Goal: Find specific page/section: Find specific page/section

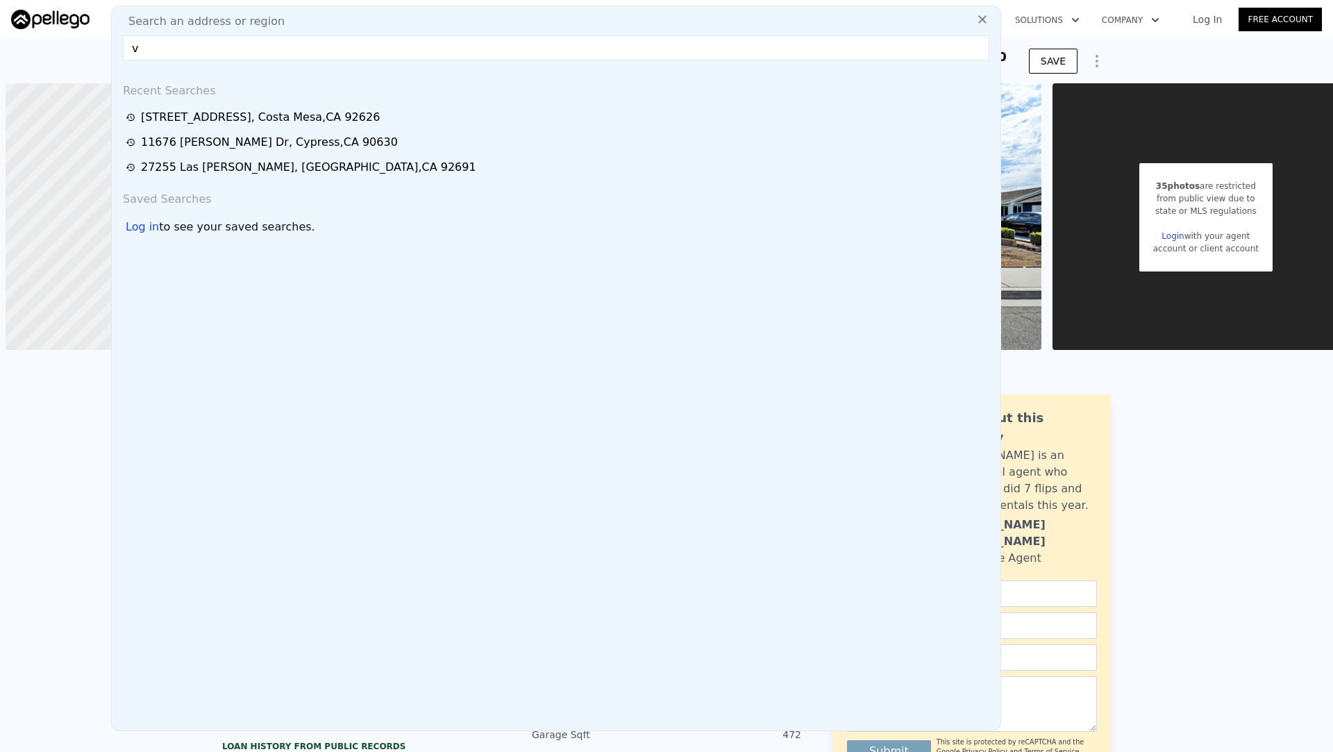
type input "v"
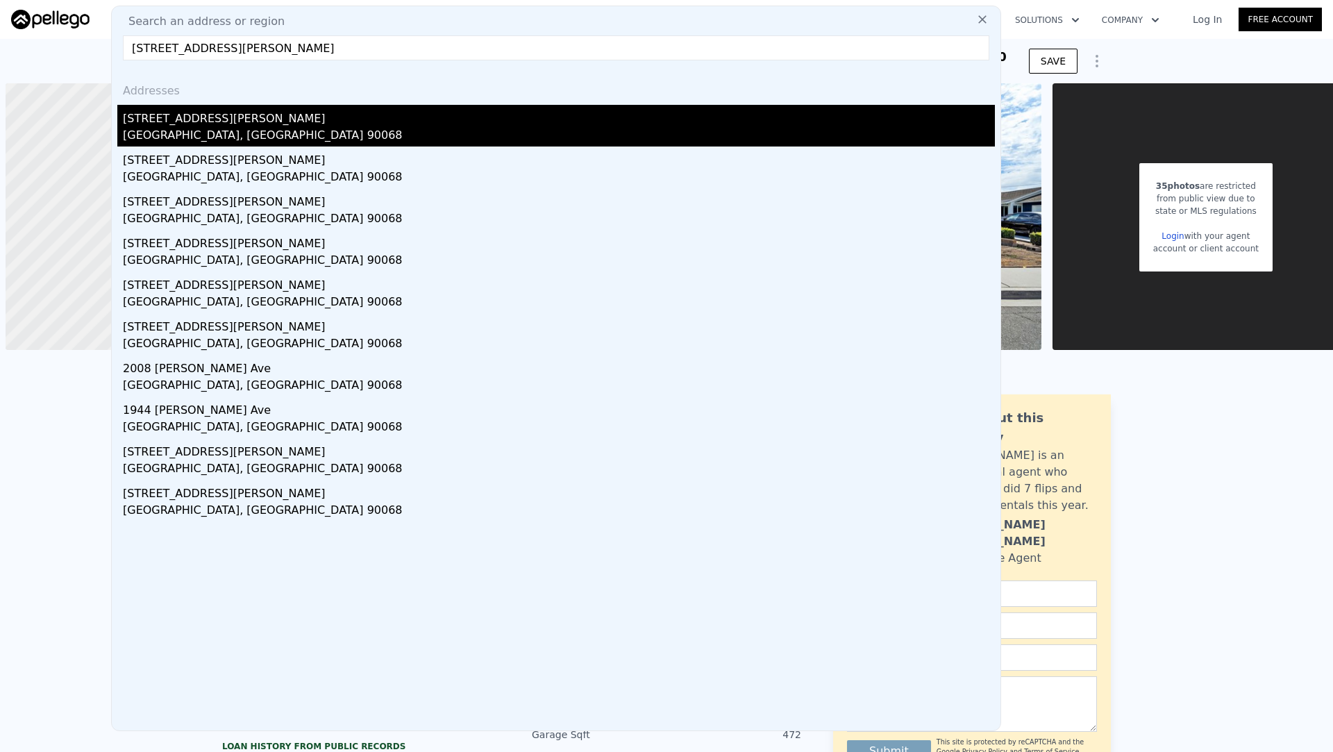
type input "[STREET_ADDRESS][PERSON_NAME]"
click at [360, 112] on div "[STREET_ADDRESS][PERSON_NAME]" at bounding box center [559, 116] width 872 height 22
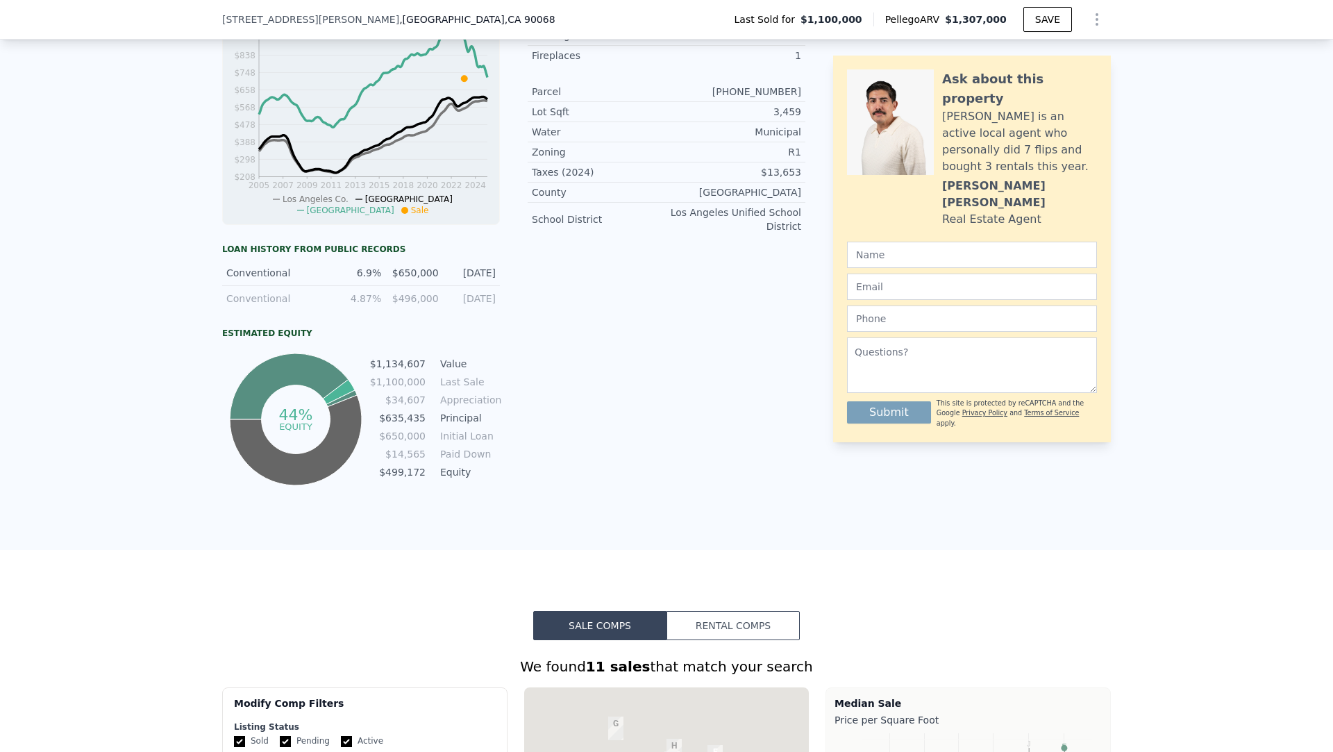
scroll to position [860, 0]
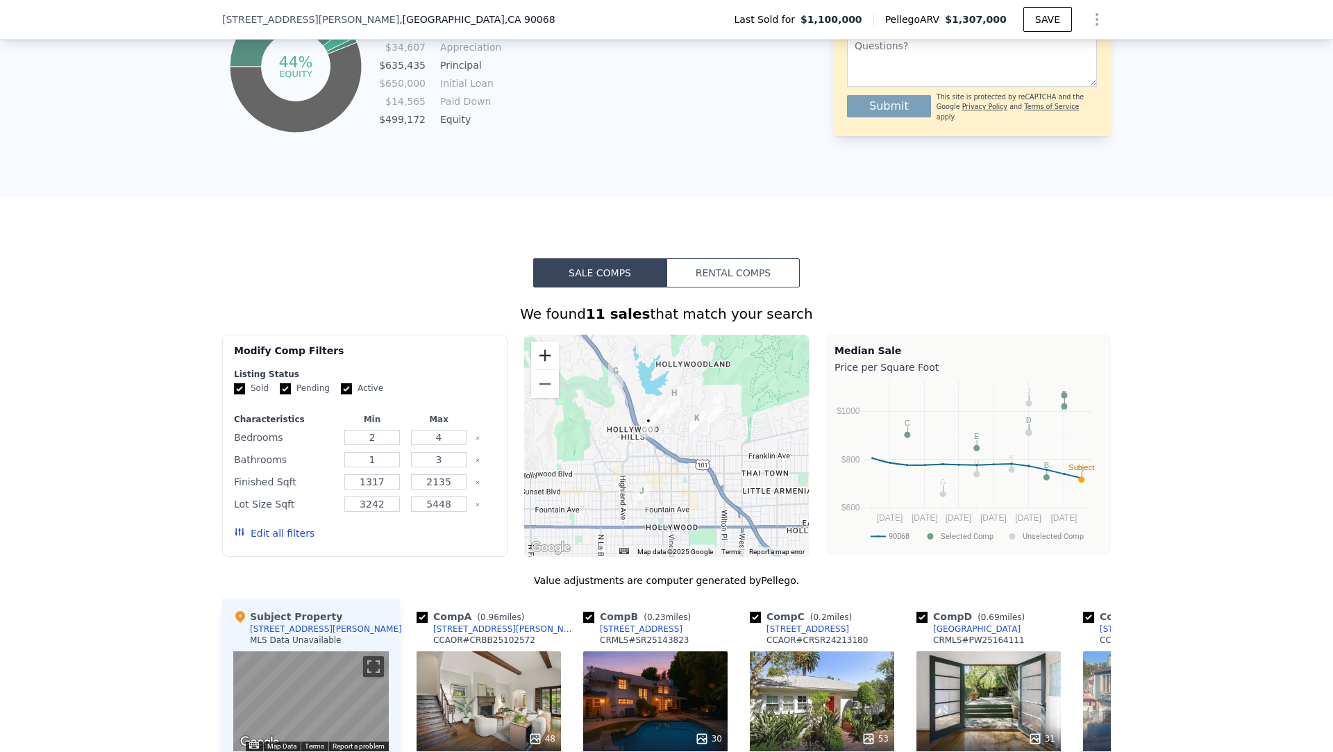
click at [536, 350] on button "Zoom in" at bounding box center [545, 355] width 28 height 28
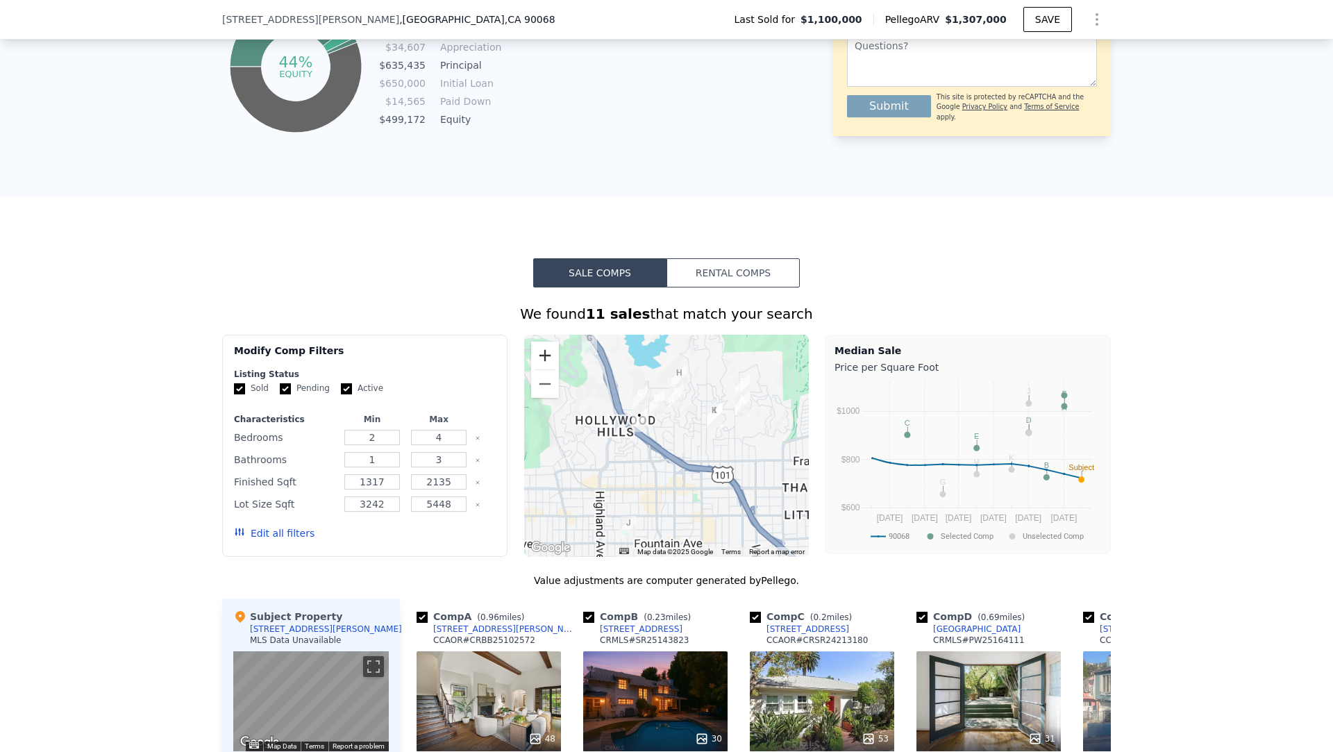
click at [536, 350] on button "Zoom in" at bounding box center [545, 355] width 28 height 28
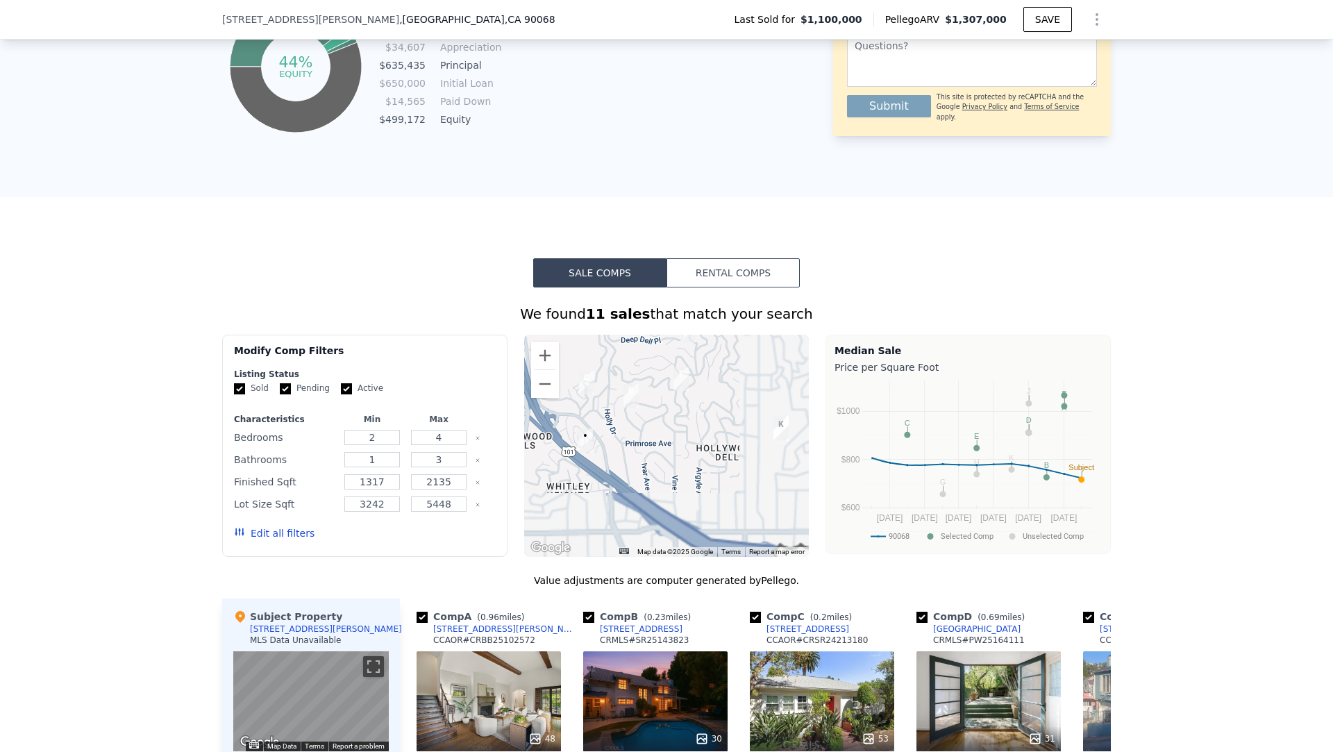
drag, startPoint x: 629, startPoint y: 389, endPoint x: 614, endPoint y: 482, distance: 94.2
click at [614, 482] on div at bounding box center [666, 446] width 285 height 222
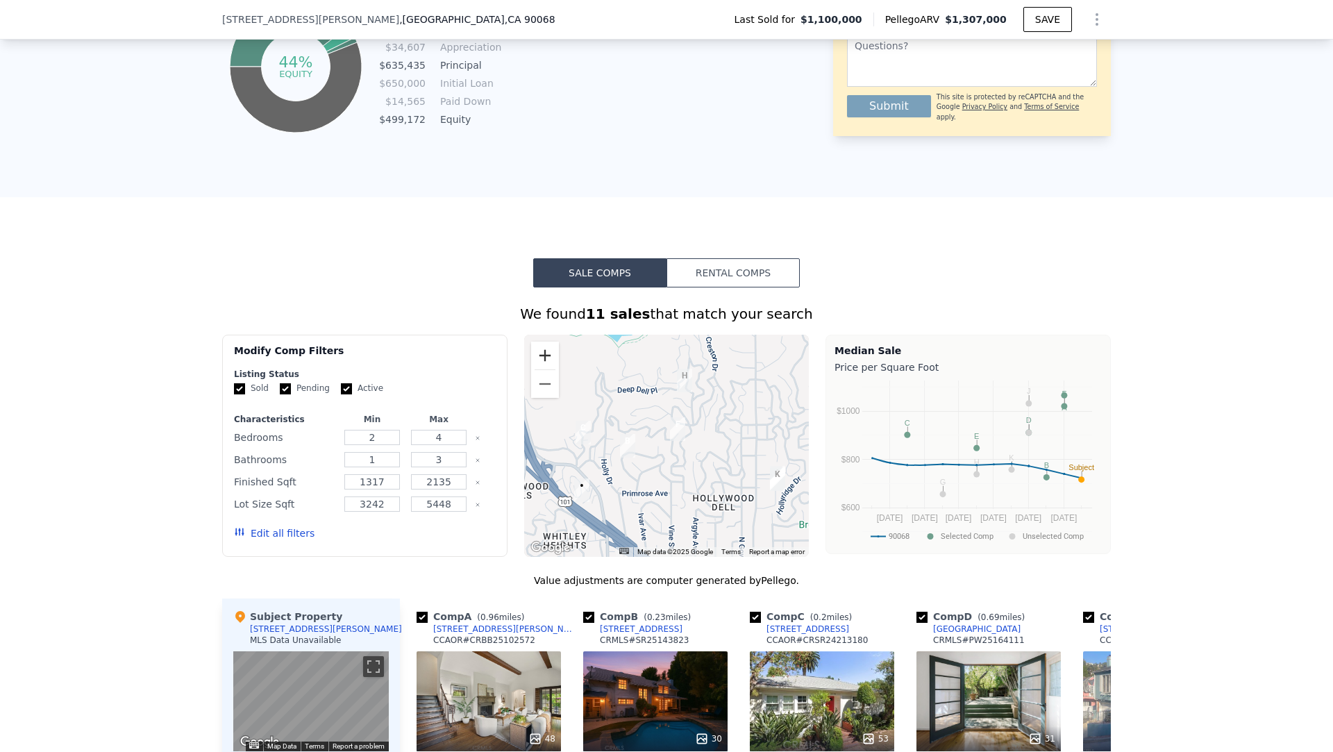
click at [543, 351] on button "Zoom in" at bounding box center [545, 355] width 28 height 28
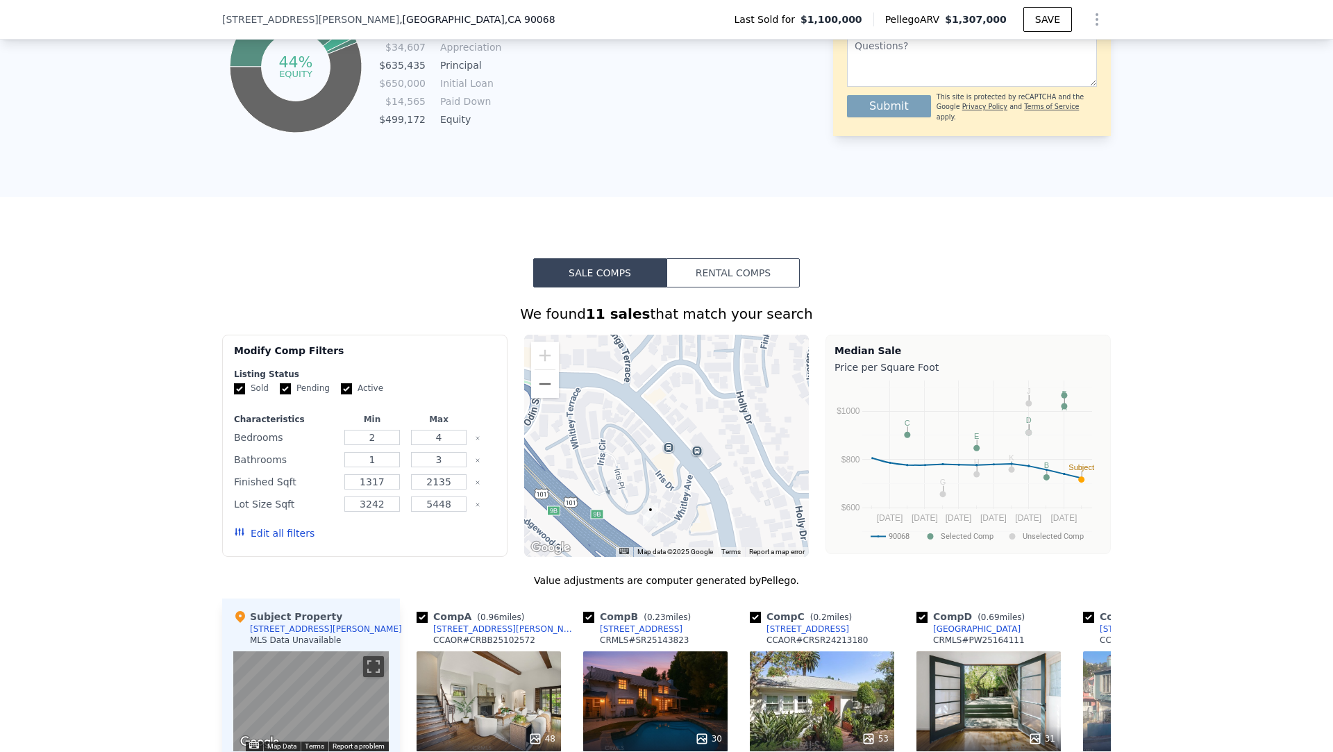
drag, startPoint x: 568, startPoint y: 468, endPoint x: 891, endPoint y: 327, distance: 353.0
click at [891, 327] on div "We found 11 sales that match your search Filters Map Prices Modify Comp Filters…" at bounding box center [666, 676] width 888 height 745
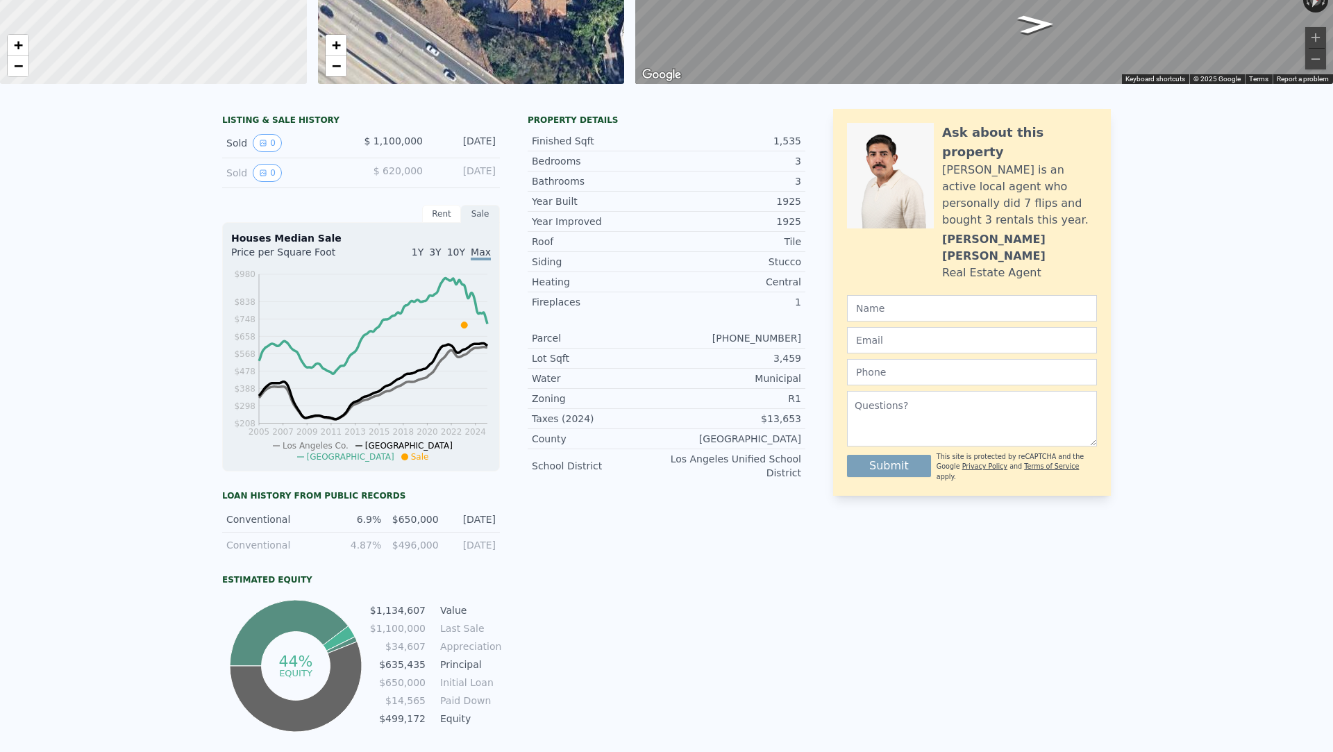
scroll to position [0, 0]
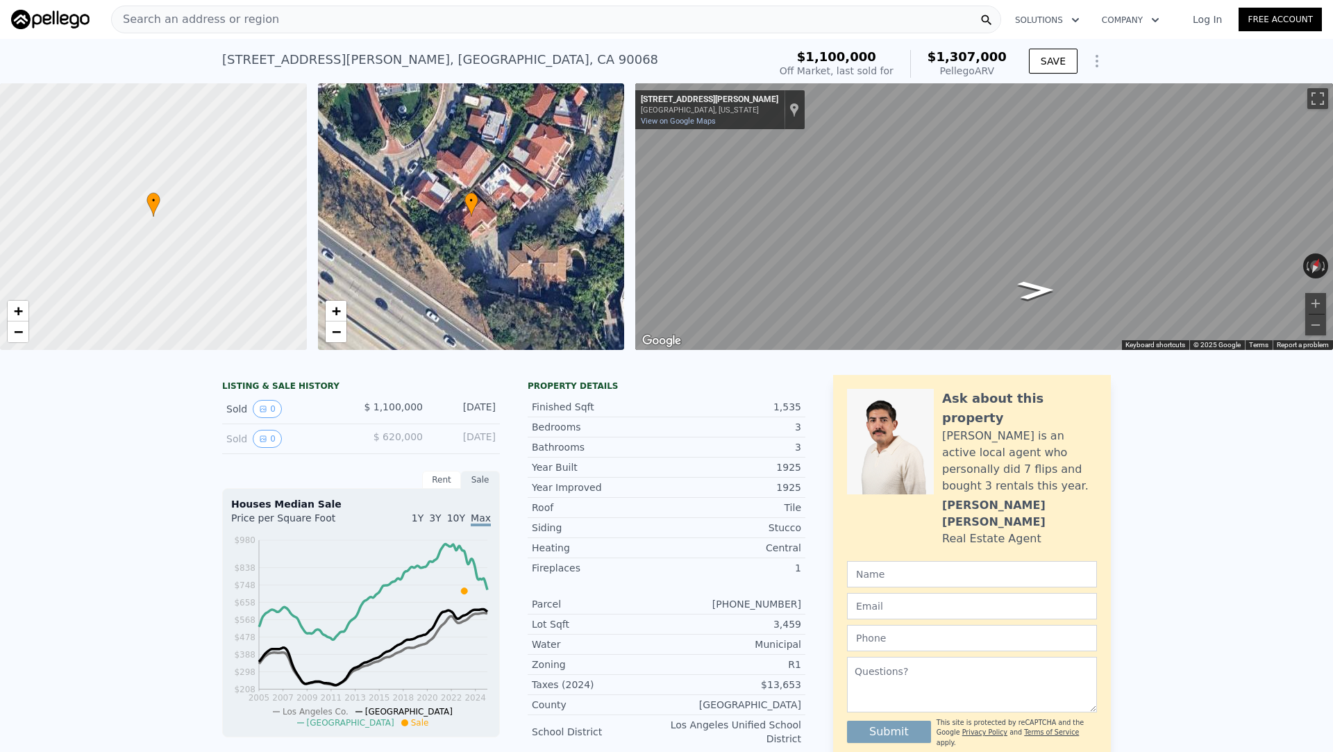
click at [426, 22] on div "Search an address or region" at bounding box center [556, 20] width 890 height 28
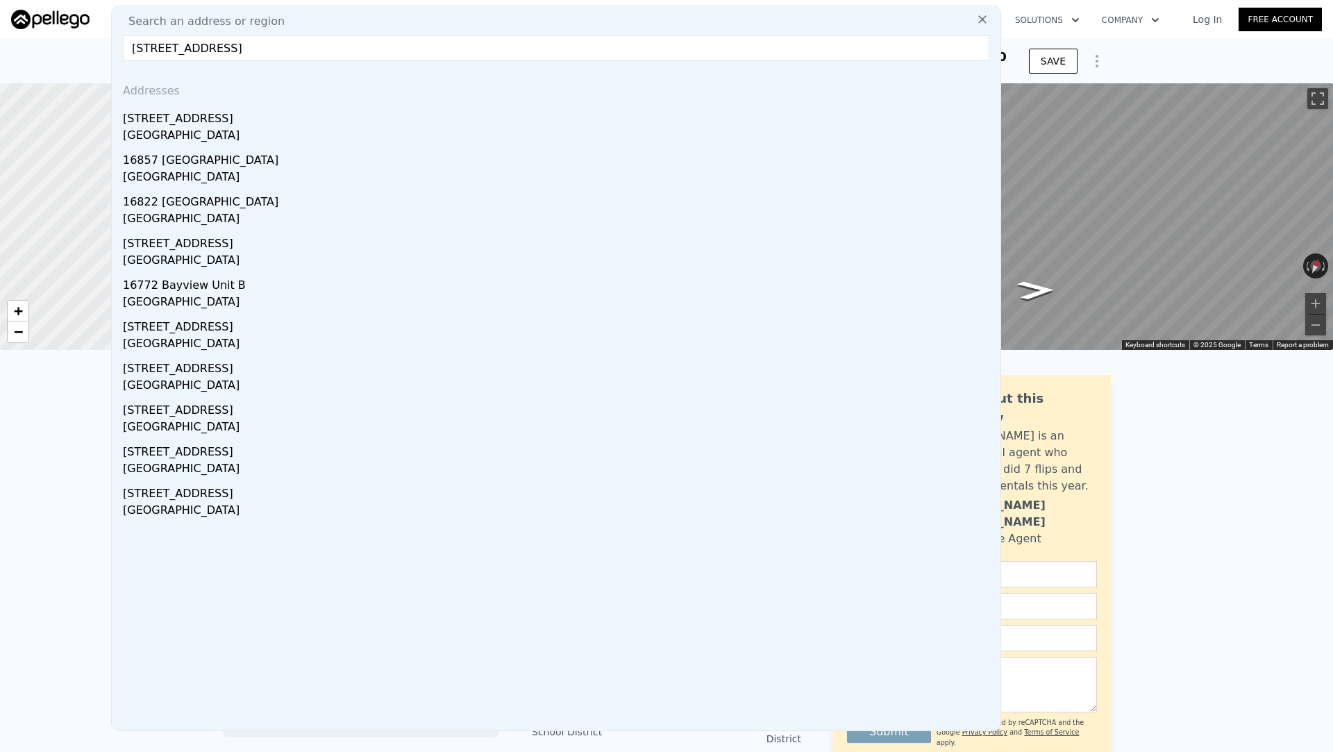
type input "[STREET_ADDRESS]"
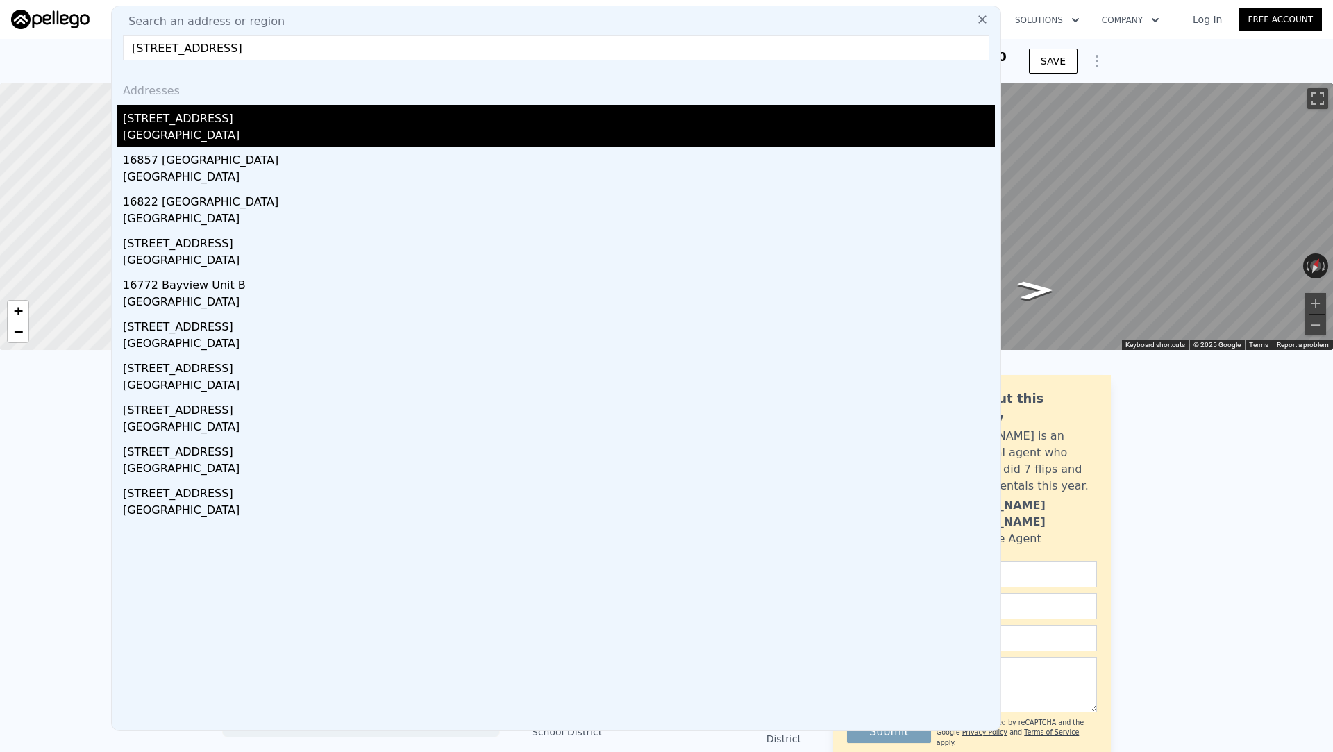
click at [376, 128] on div "[GEOGRAPHIC_DATA]" at bounding box center [559, 136] width 872 height 19
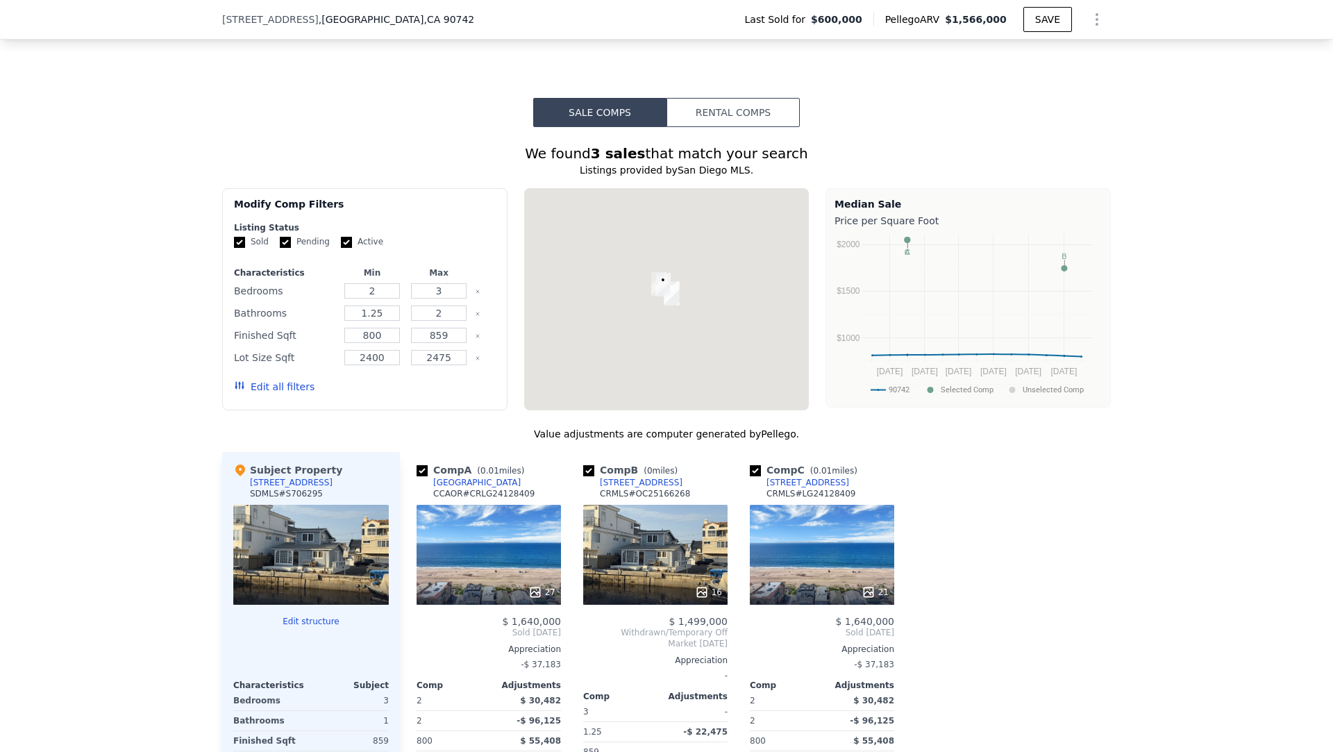
scroll to position [1015, 0]
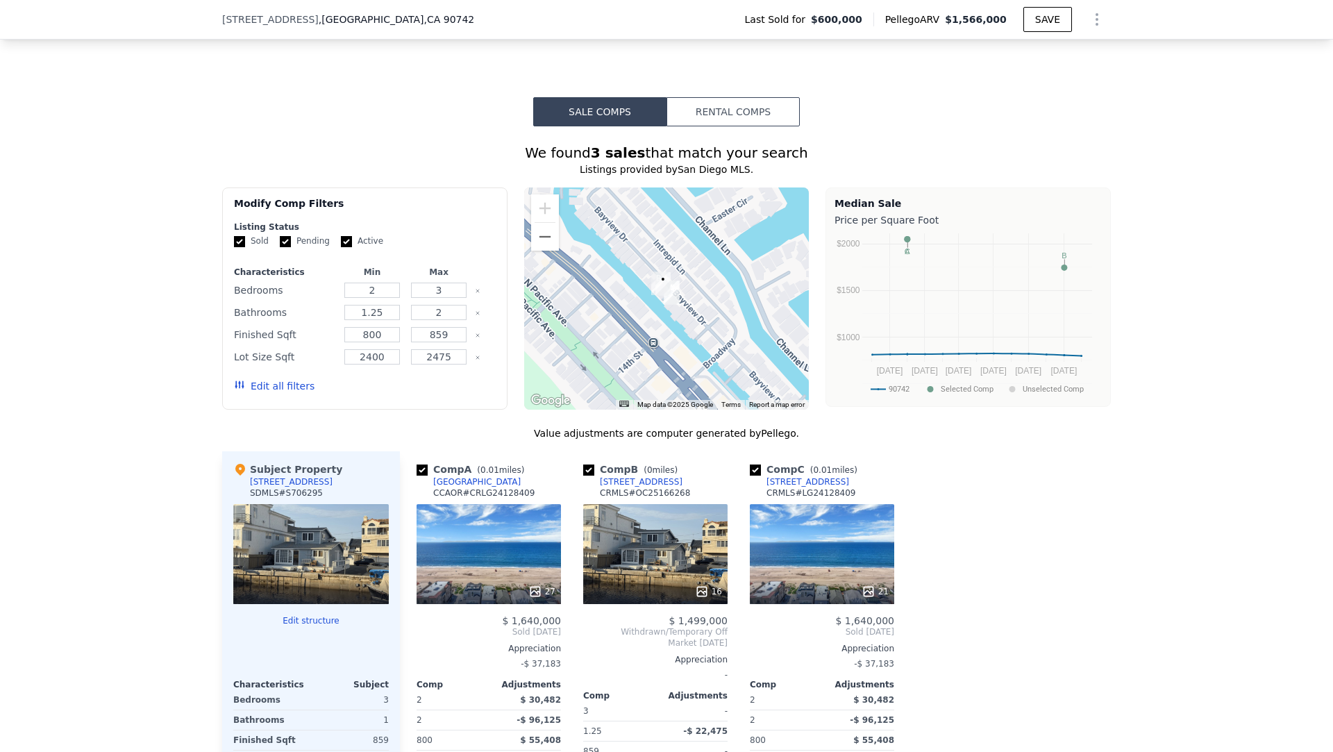
click at [625, 253] on div at bounding box center [666, 298] width 285 height 222
click at [670, 288] on img "16775 Bayview Dr" at bounding box center [662, 284] width 15 height 24
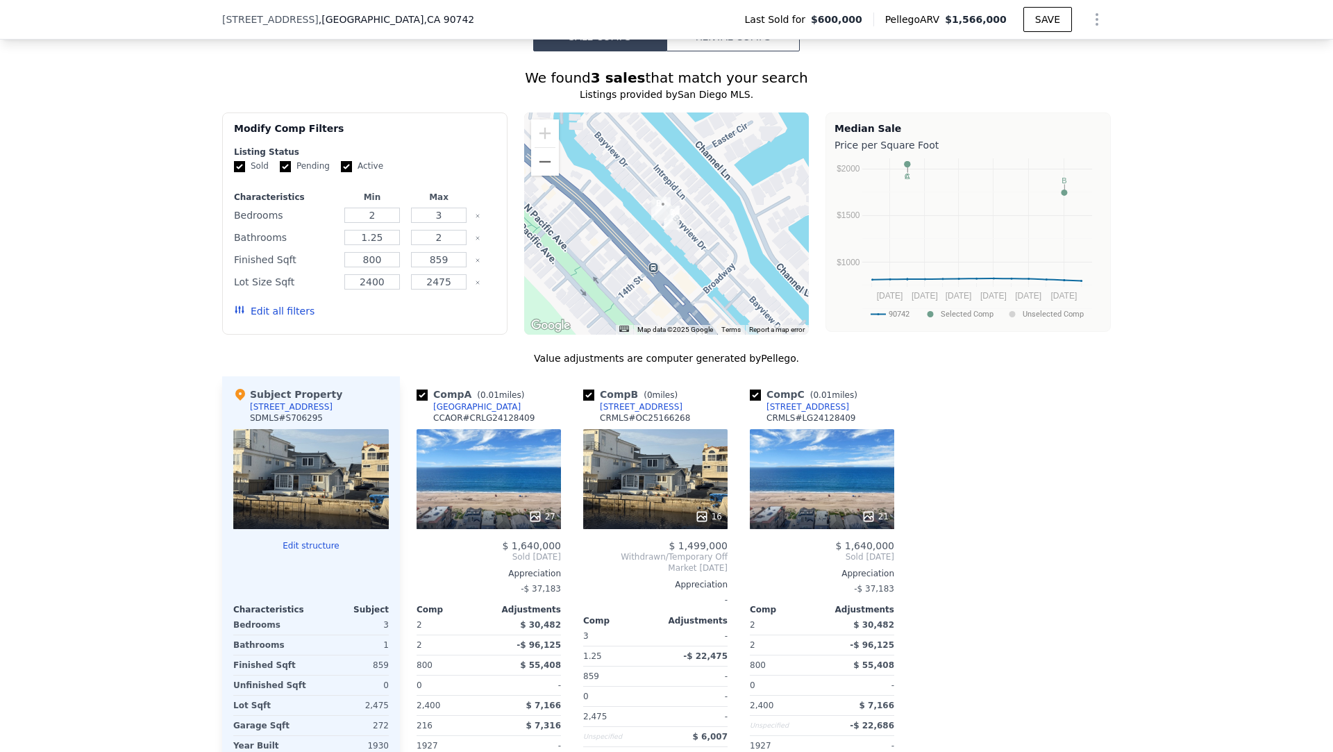
scroll to position [453, 0]
